Goal: Task Accomplishment & Management: Use online tool/utility

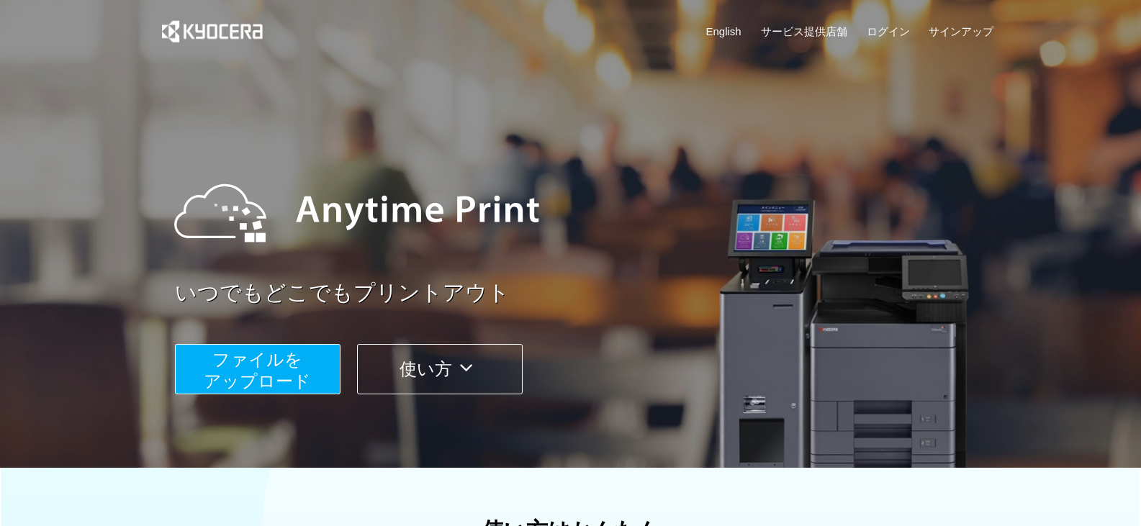
drag, startPoint x: 1067, startPoint y: 1, endPoint x: 1090, endPoint y: 105, distance: 107.0
click at [1090, 105] on div at bounding box center [570, 234] width 1141 height 468
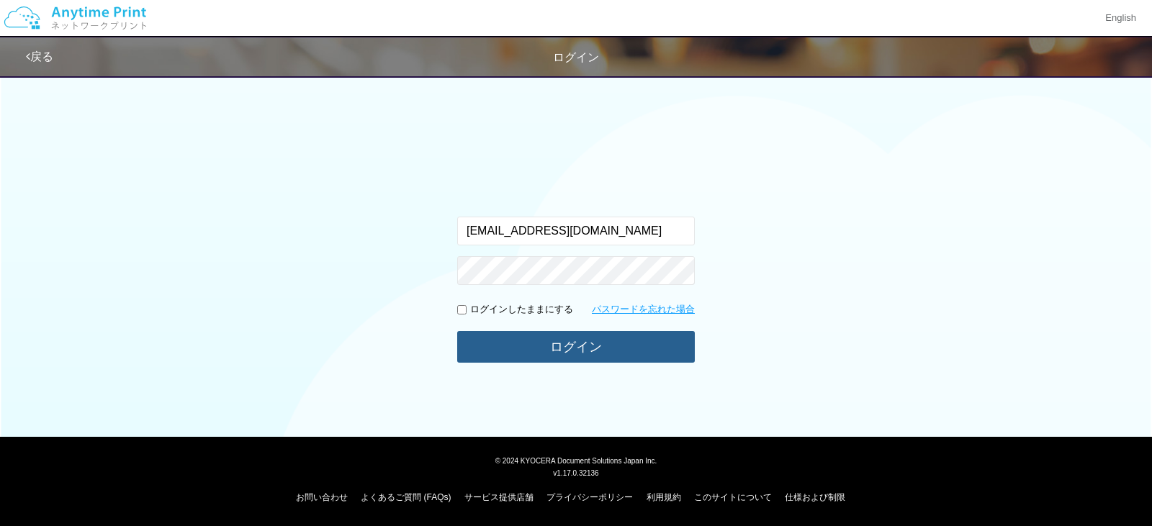
click at [597, 346] on button "ログイン" at bounding box center [576, 347] width 238 height 32
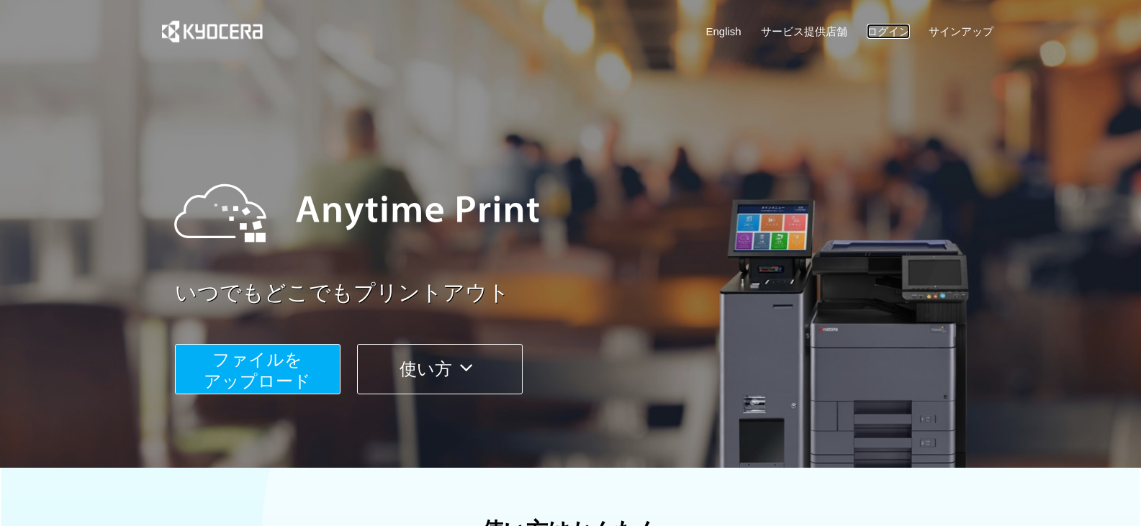
click at [895, 27] on link "ログイン" at bounding box center [888, 31] width 43 height 15
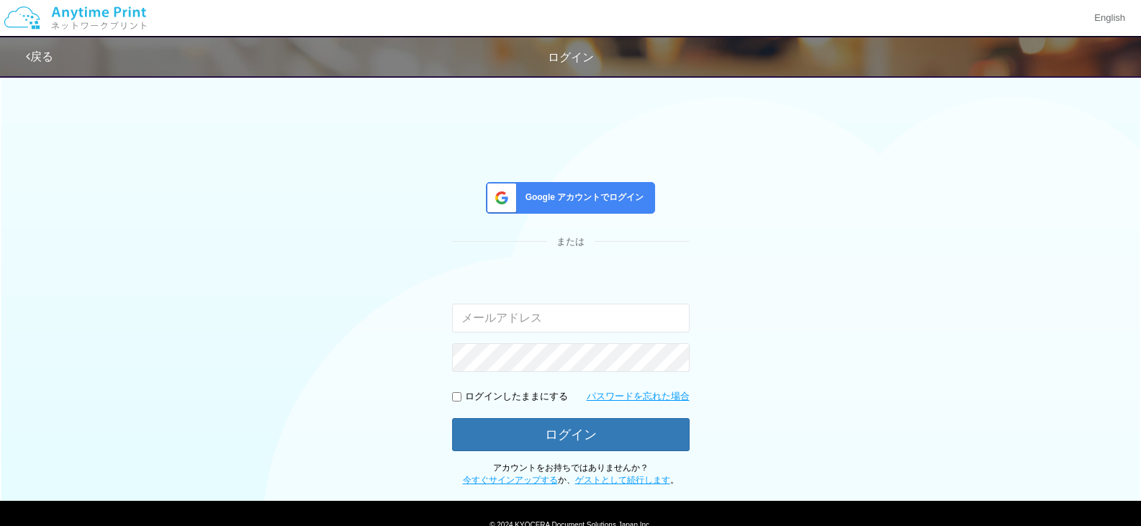
type input "[EMAIL_ADDRESS][DOMAIN_NAME]"
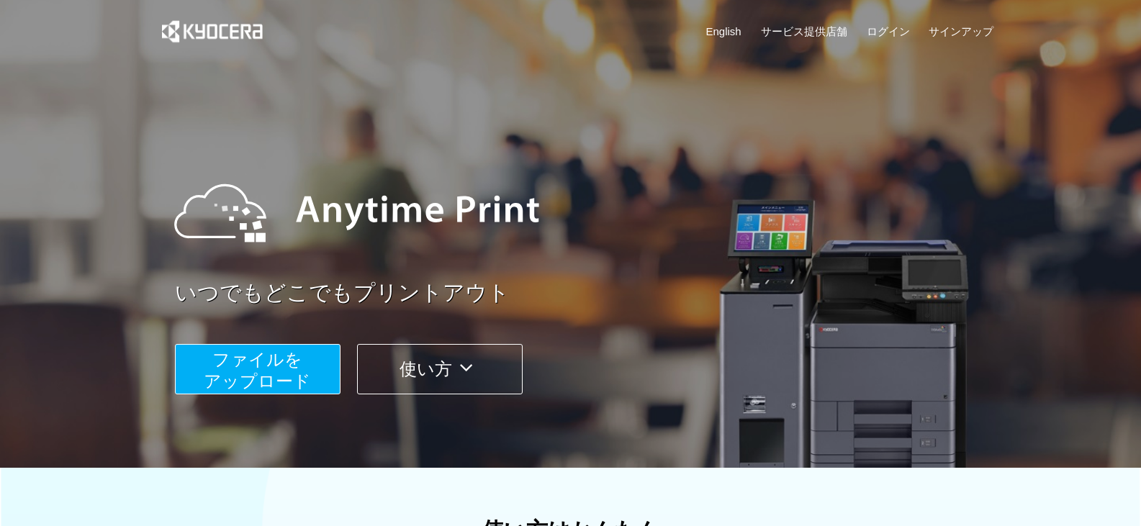
click at [327, 383] on button "ファイルを ​​アップロード" at bounding box center [258, 369] width 166 height 50
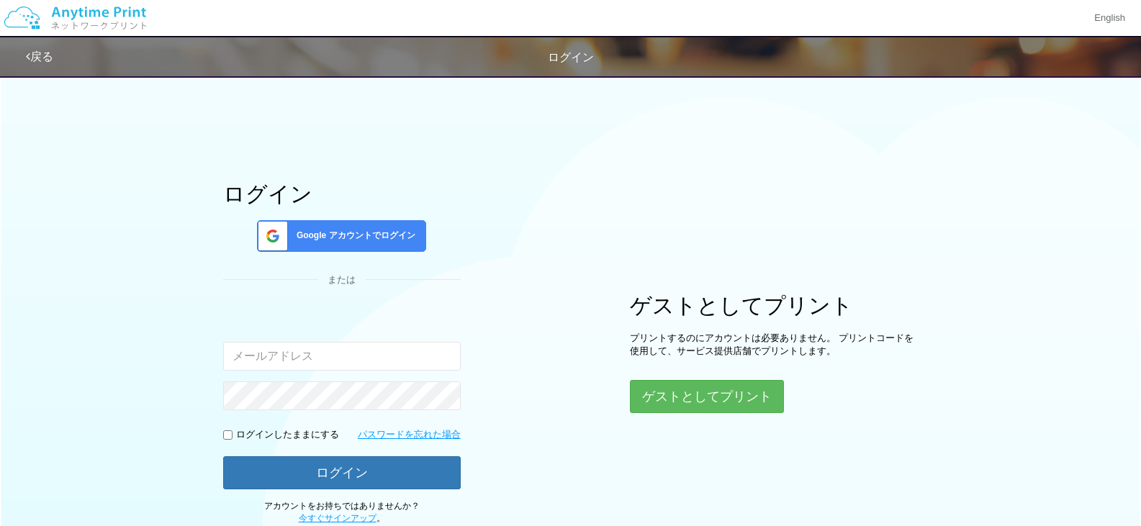
type input "[EMAIL_ADDRESS][DOMAIN_NAME]"
drag, startPoint x: 374, startPoint y: 354, endPoint x: 225, endPoint y: 355, distance: 149.0
click at [225, 355] on input "[EMAIL_ADDRESS][DOMAIN_NAME]" at bounding box center [342, 356] width 238 height 29
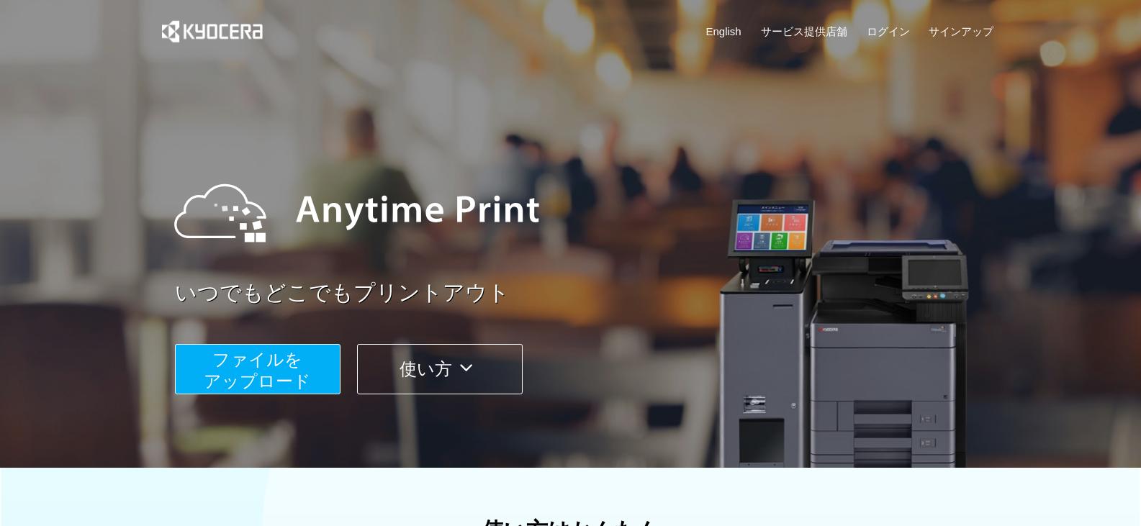
click at [312, 374] on button "ファイルを ​​アップロード" at bounding box center [258, 369] width 166 height 50
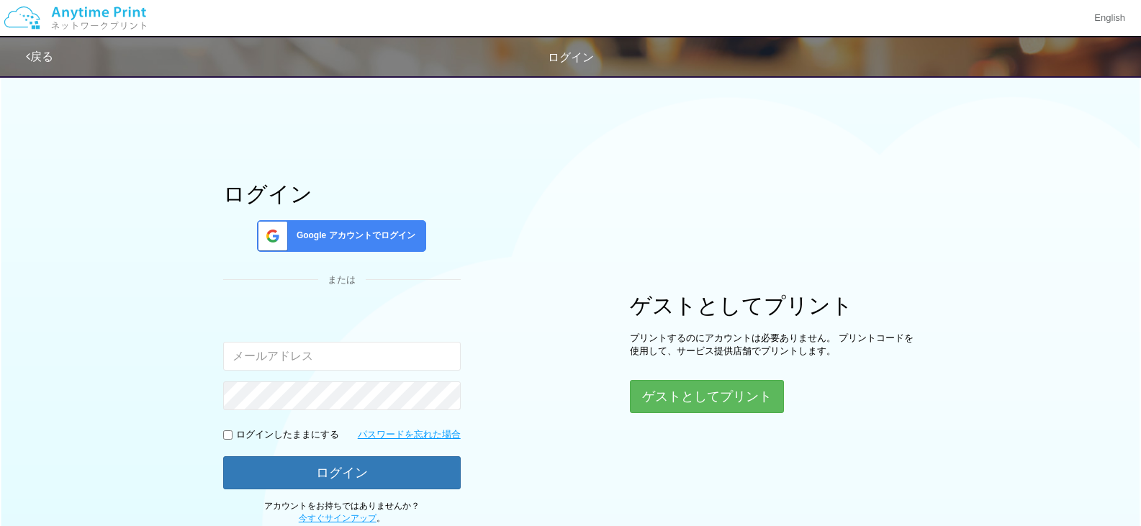
type input "[EMAIL_ADDRESS][DOMAIN_NAME]"
